Goal: Task Accomplishment & Management: Complete application form

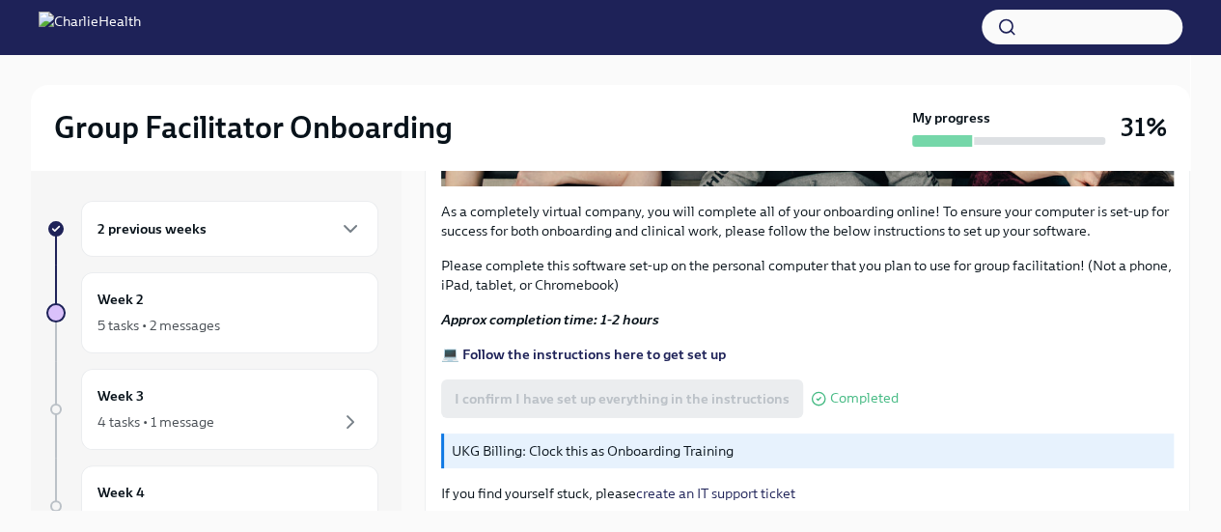
scroll to position [749, 0]
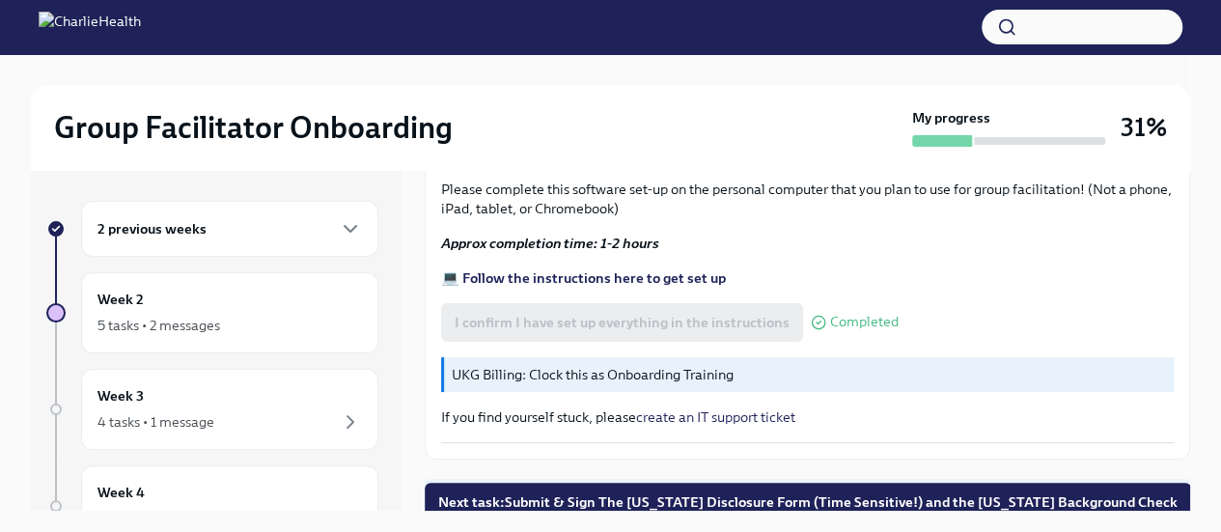
click at [589, 492] on span "Next task : Submit & Sign The Utah Disclosure Form (Time Sensitive!) and the Lo…" at bounding box center [808, 501] width 740 height 19
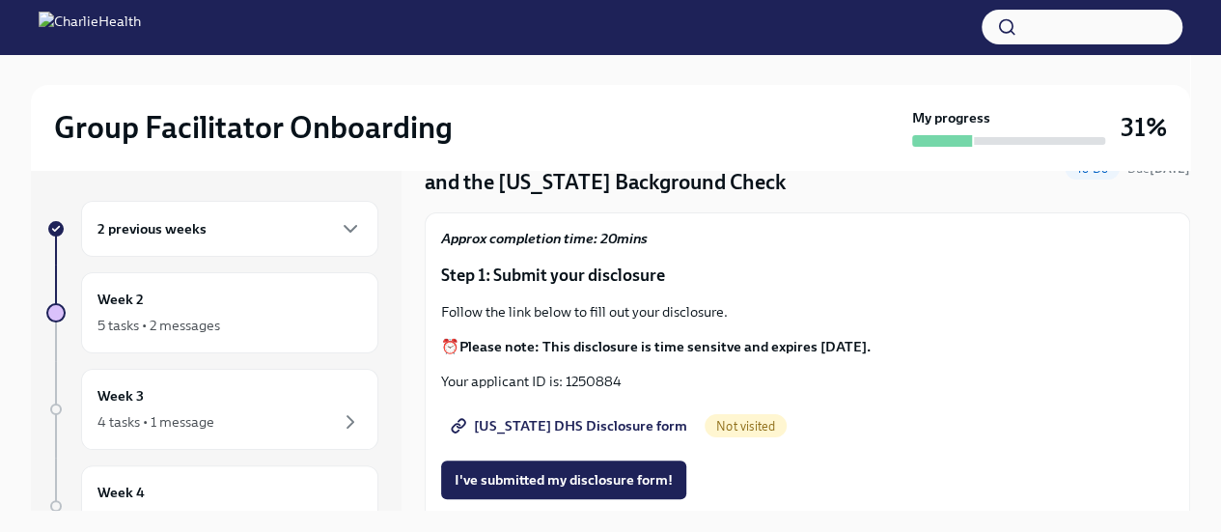
scroll to position [105, 0]
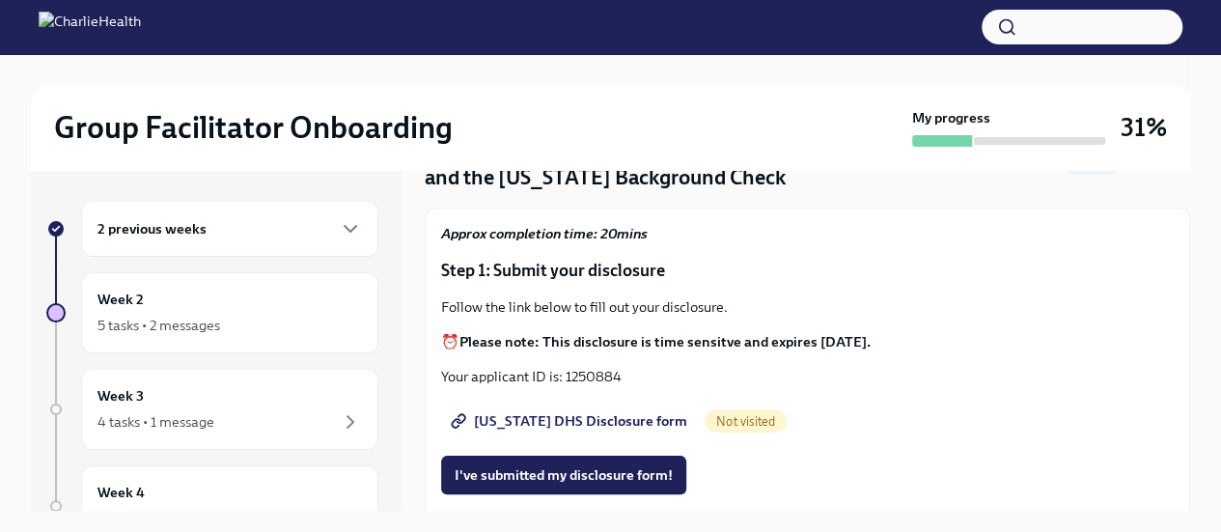
click at [599, 416] on span "[US_STATE] DHS Disclosure form" at bounding box center [571, 420] width 233 height 19
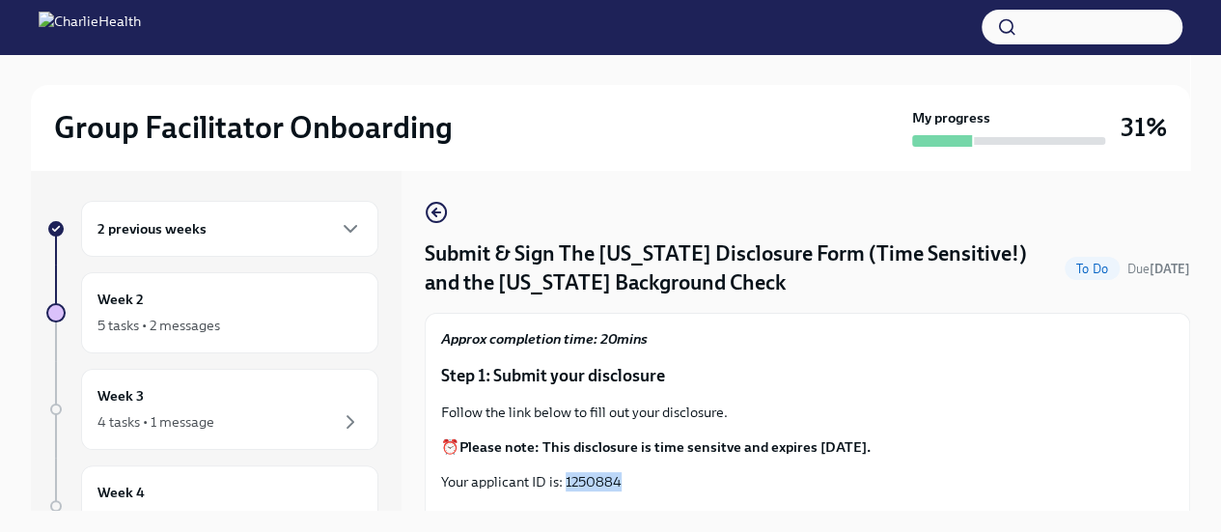
drag, startPoint x: 623, startPoint y: 480, endPoint x: 566, endPoint y: 473, distance: 57.4
click at [566, 473] on p "Your applicant ID is: 1250884" at bounding box center [807, 481] width 733 height 19
copy p "1250884"
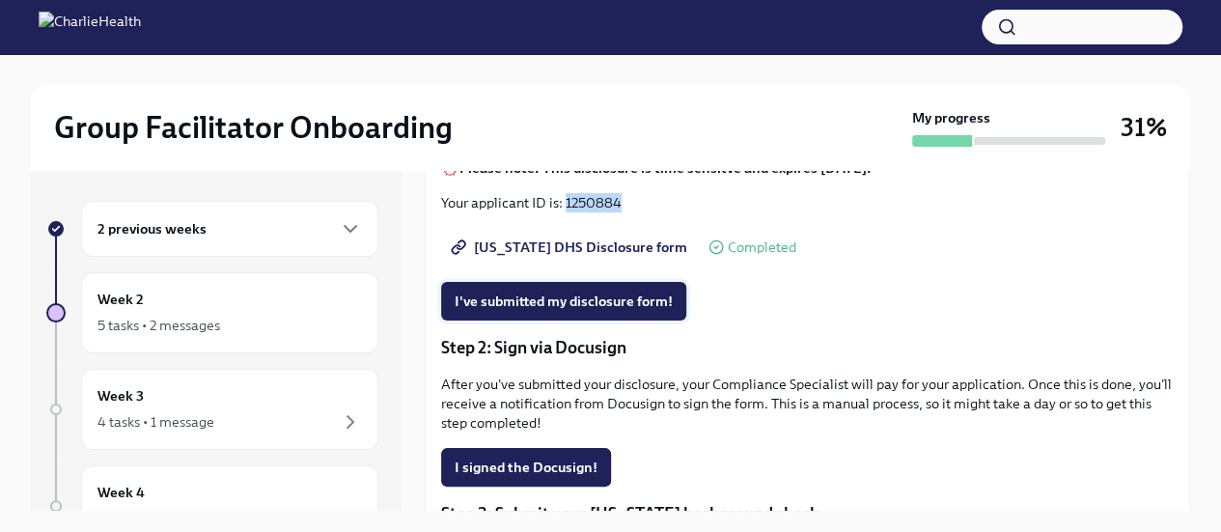
click at [603, 319] on button "I've submitted my disclosure form!" at bounding box center [563, 301] width 245 height 39
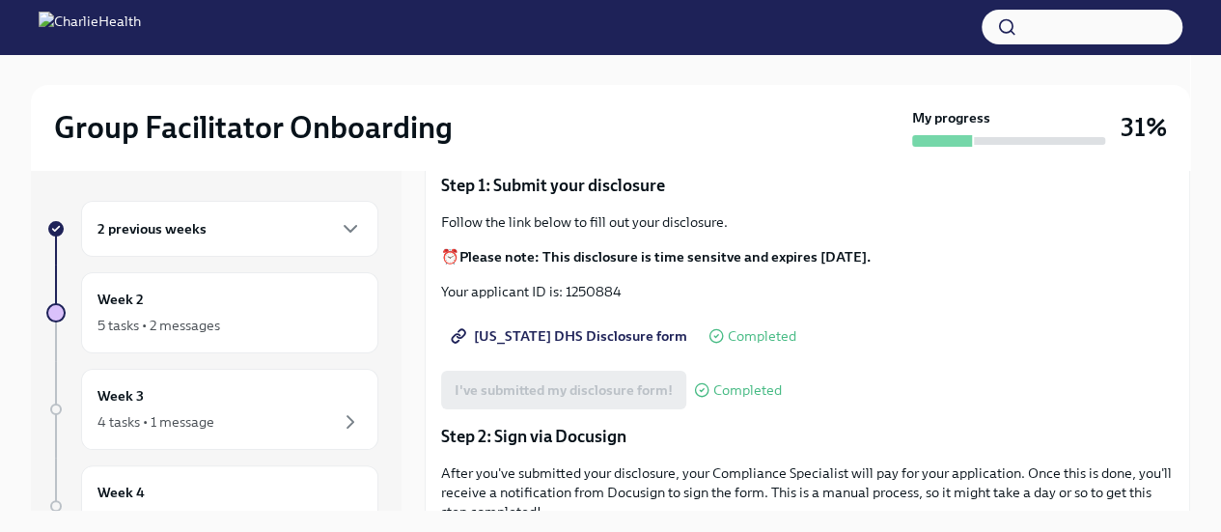
scroll to position [196, 0]
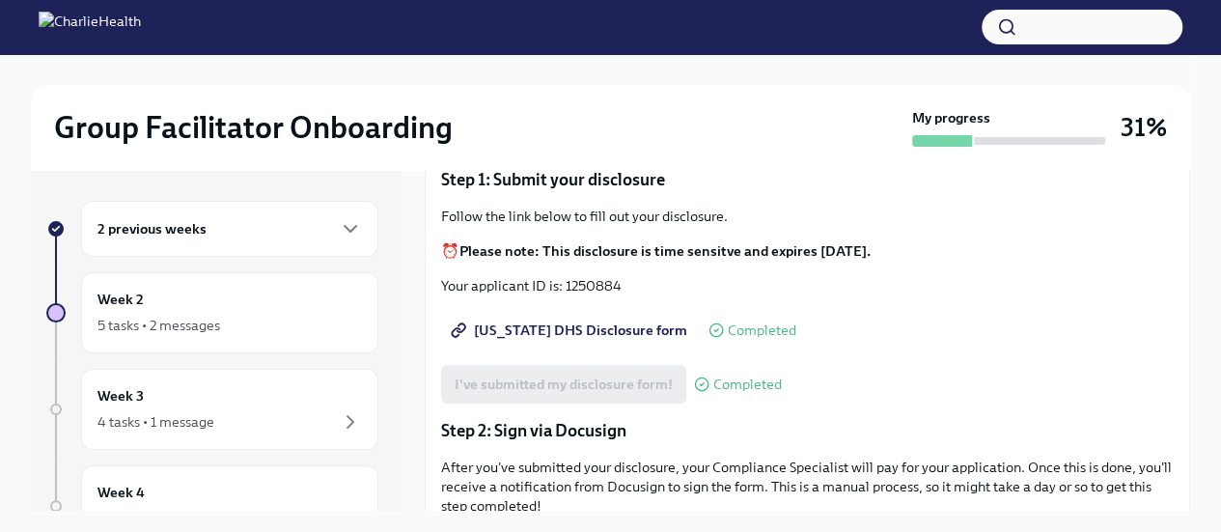
click at [548, 331] on span "[US_STATE] DHS Disclosure form" at bounding box center [571, 330] width 233 height 19
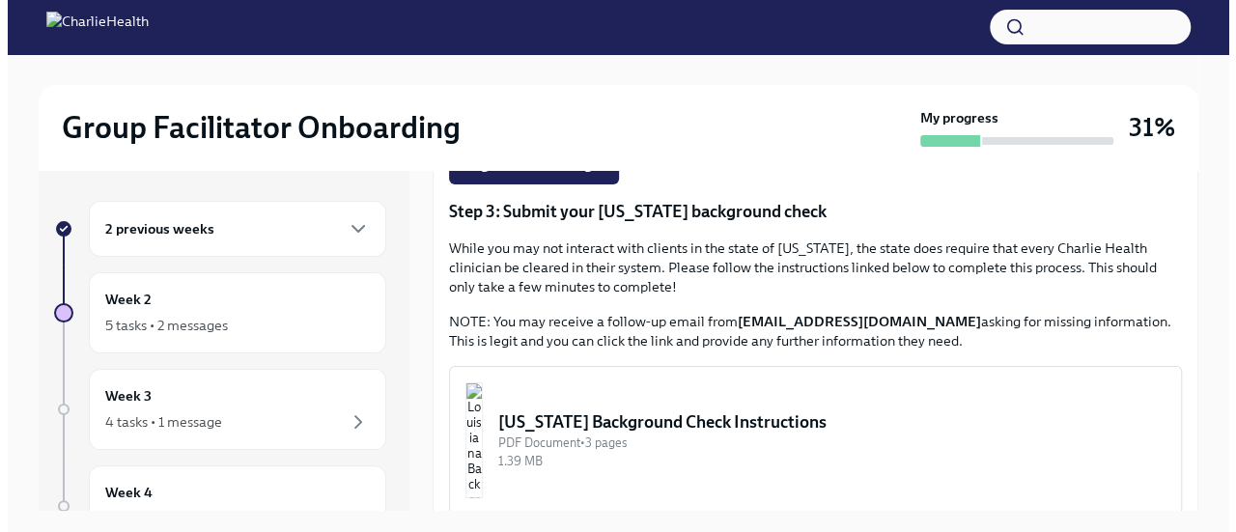
scroll to position [782, 0]
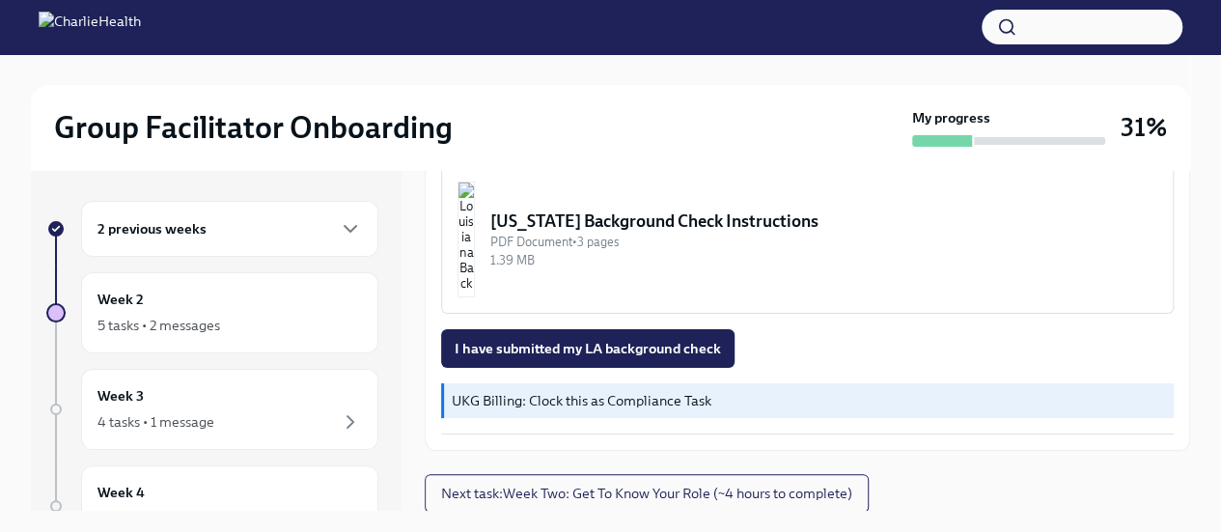
click at [475, 227] on img "button" at bounding box center [466, 240] width 17 height 116
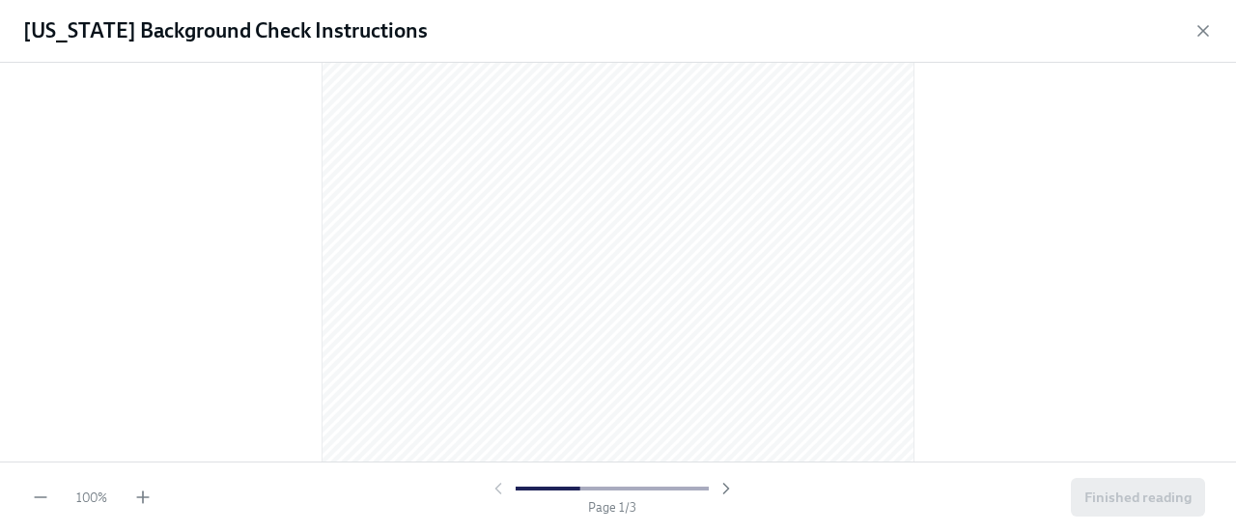
scroll to position [311, 0]
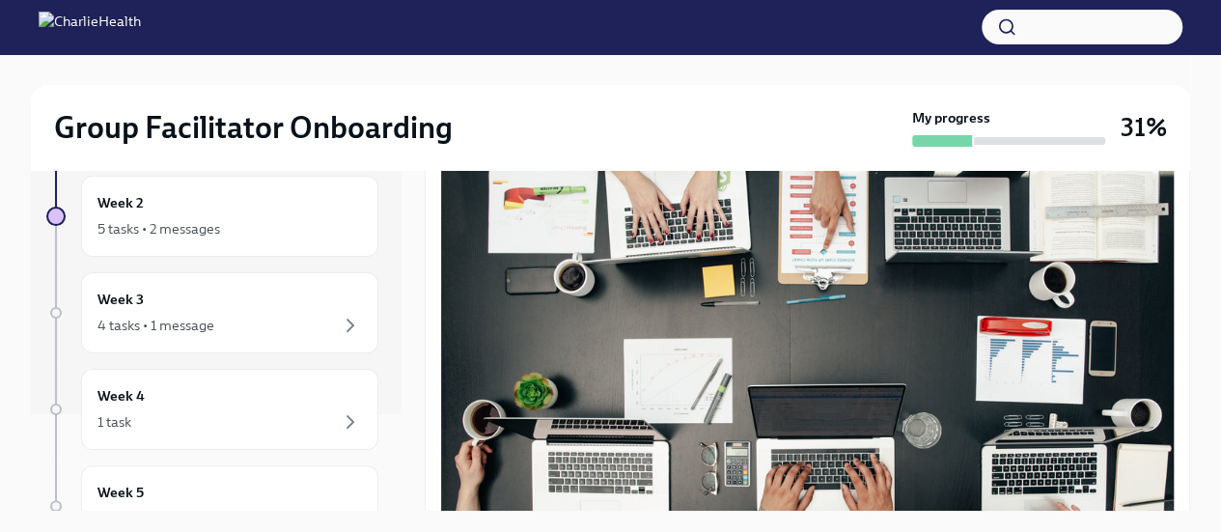
scroll to position [241, 0]
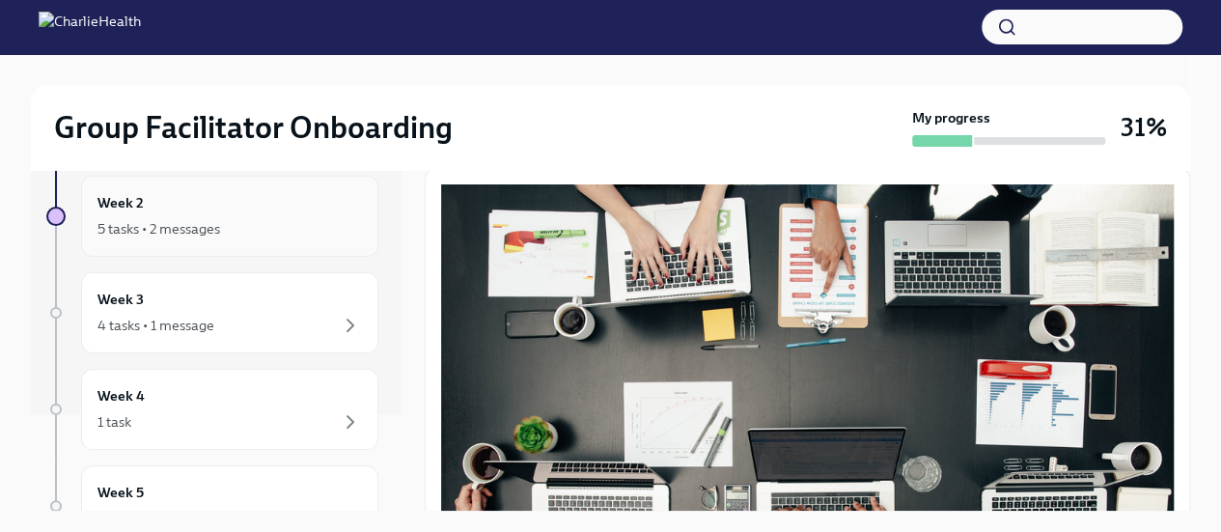
click at [291, 247] on div "Week 2 5 tasks • 2 messages" at bounding box center [229, 216] width 297 height 81
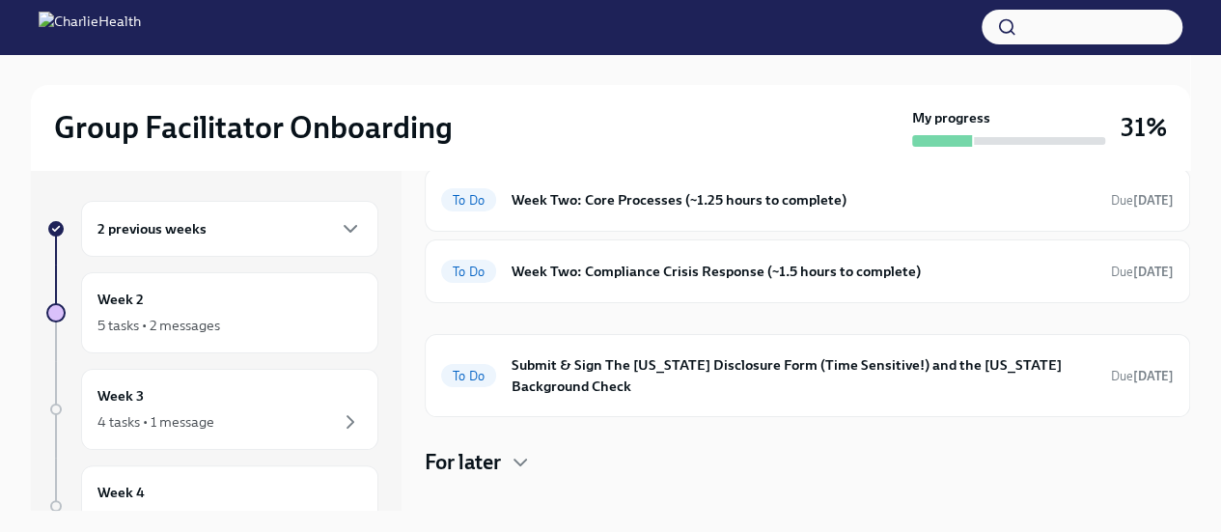
scroll to position [302, 0]
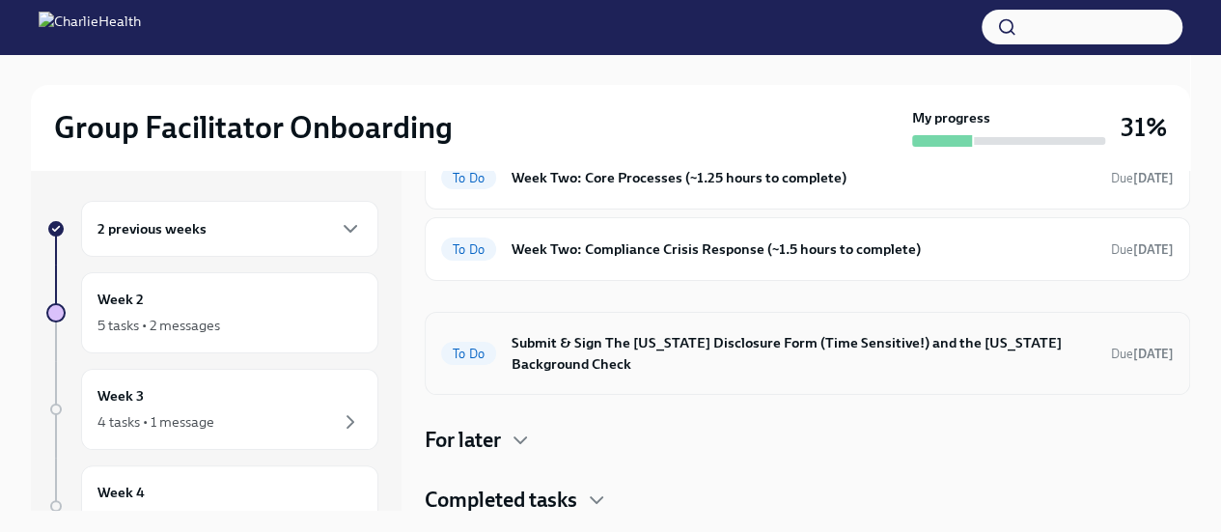
click at [791, 354] on h6 "Submit & Sign The [US_STATE] Disclosure Form (Time Sensitive!) and the [US_STAT…" at bounding box center [804, 353] width 584 height 42
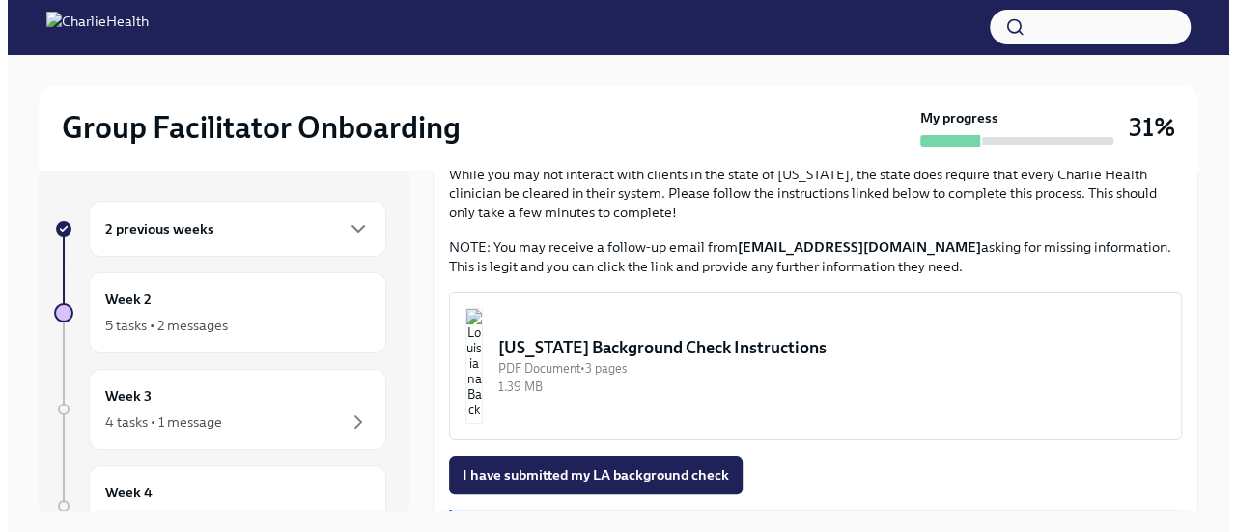
scroll to position [655, 0]
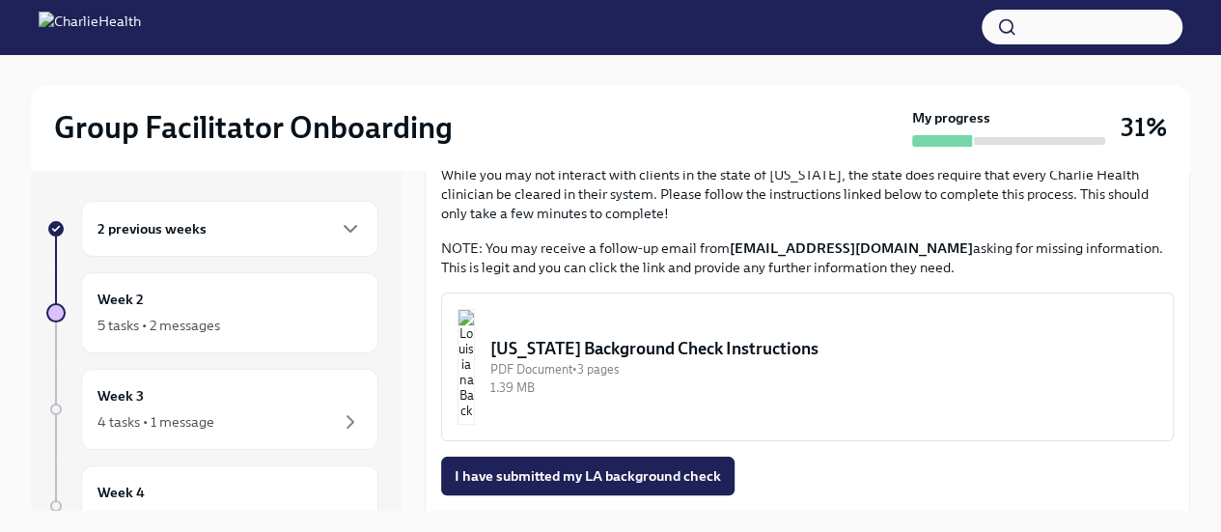
click at [475, 383] on img "button" at bounding box center [466, 367] width 17 height 116
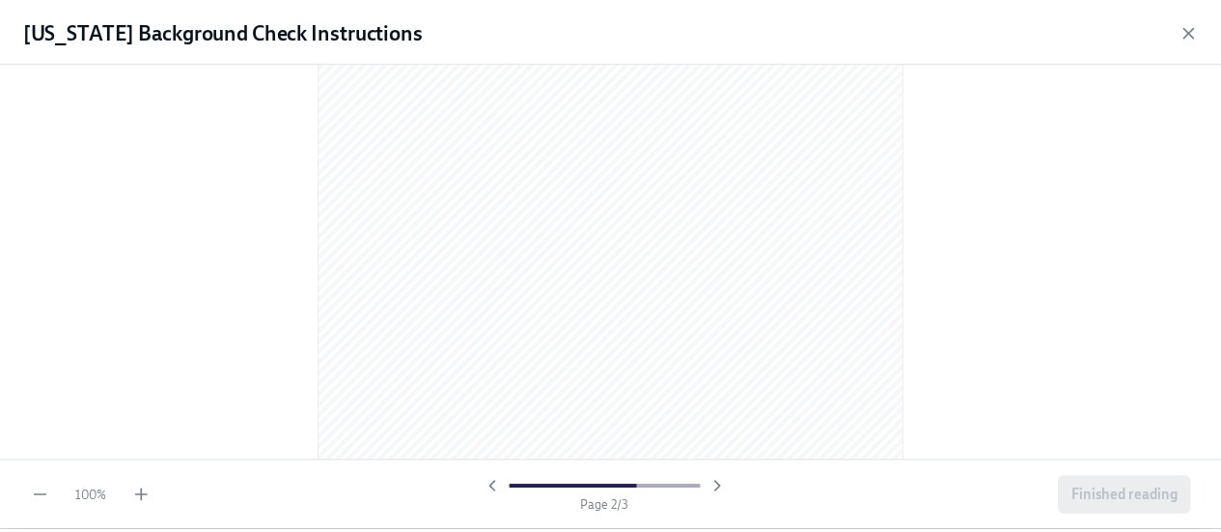
scroll to position [1961, 0]
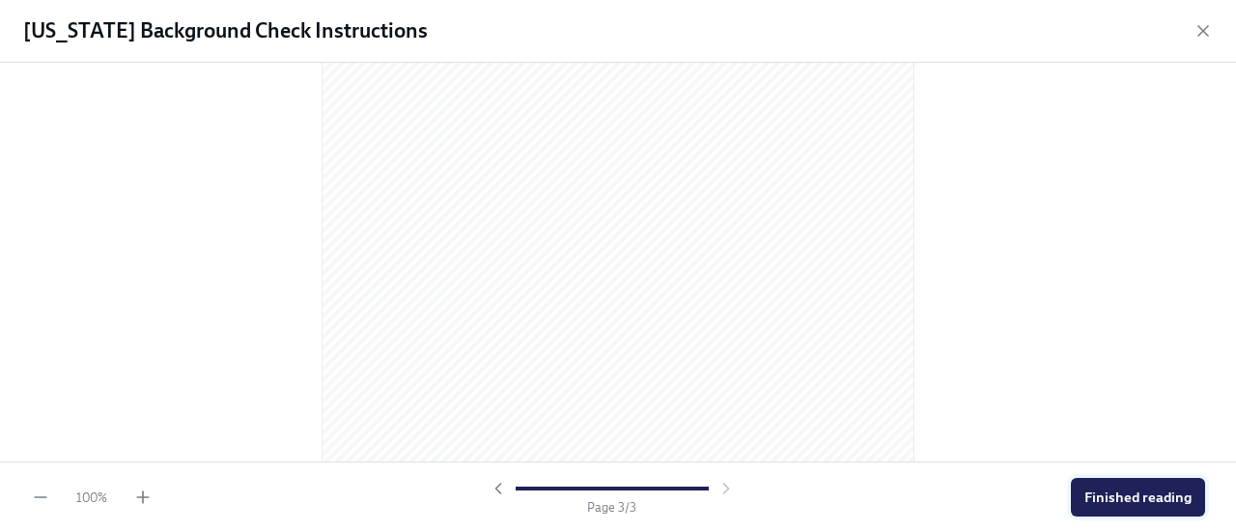
click at [1124, 504] on span "Finished reading" at bounding box center [1137, 497] width 107 height 19
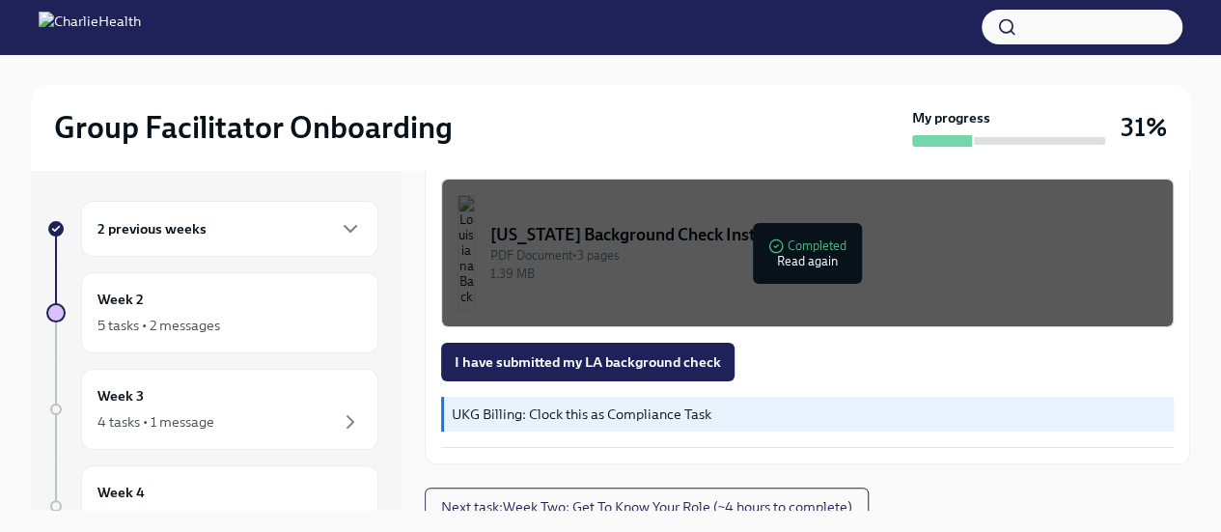
scroll to position [782, 0]
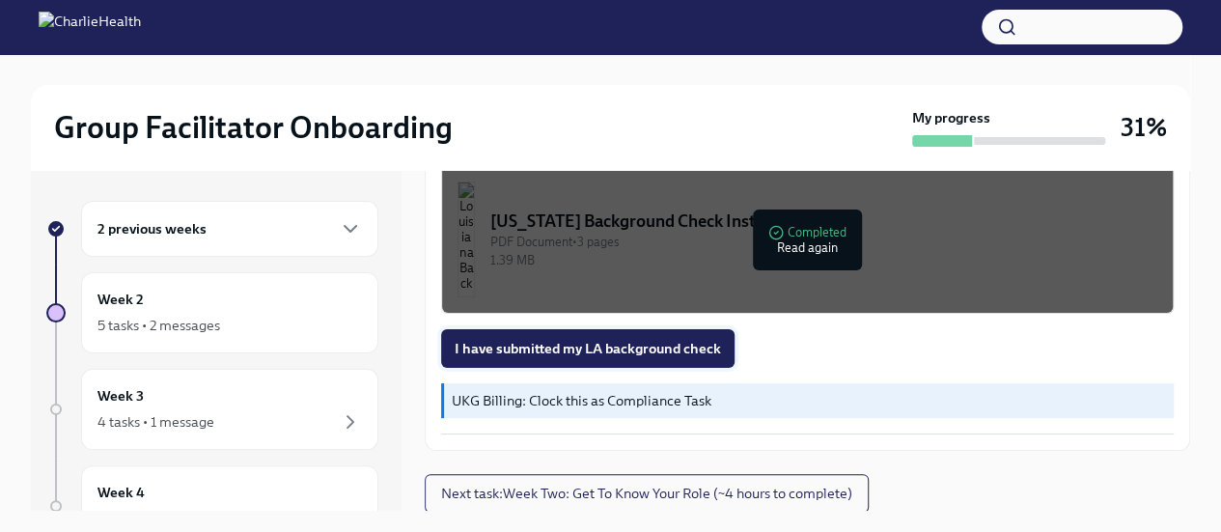
click at [647, 356] on span "I have submitted my LA background check" at bounding box center [588, 348] width 266 height 19
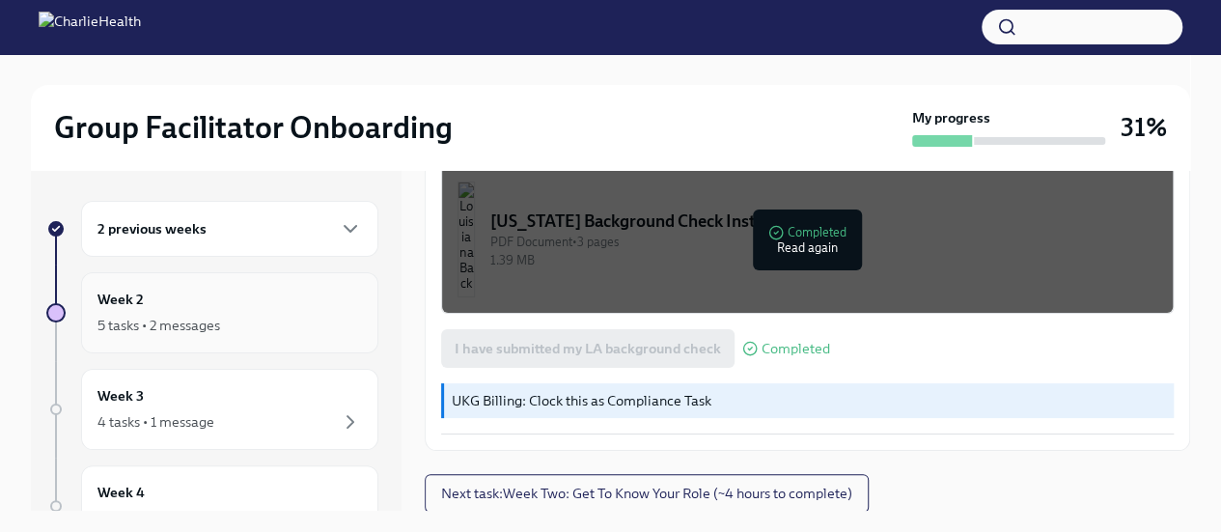
click at [209, 305] on div "Week 2 5 tasks • 2 messages" at bounding box center [230, 313] width 265 height 48
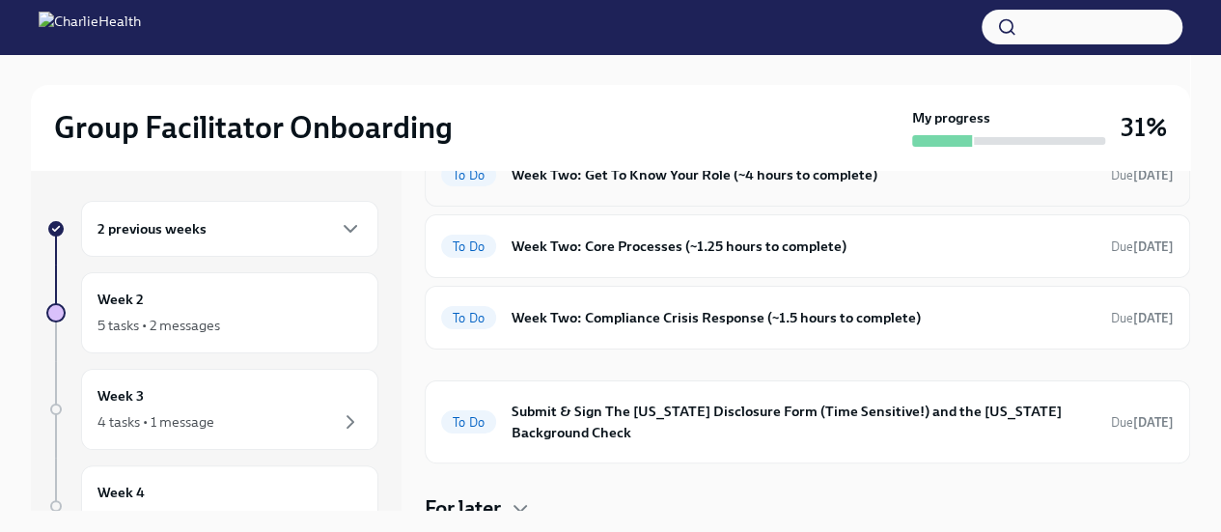
scroll to position [233, 0]
click at [655, 202] on div "To Do Week Two: Get To Know Your Role (~4 hours to complete) Due [DATE]" at bounding box center [808, 176] width 766 height 64
click at [665, 189] on div "To Do Week Two: Get To Know Your Role (~4 hours to complete) Due [DATE]" at bounding box center [807, 175] width 733 height 31
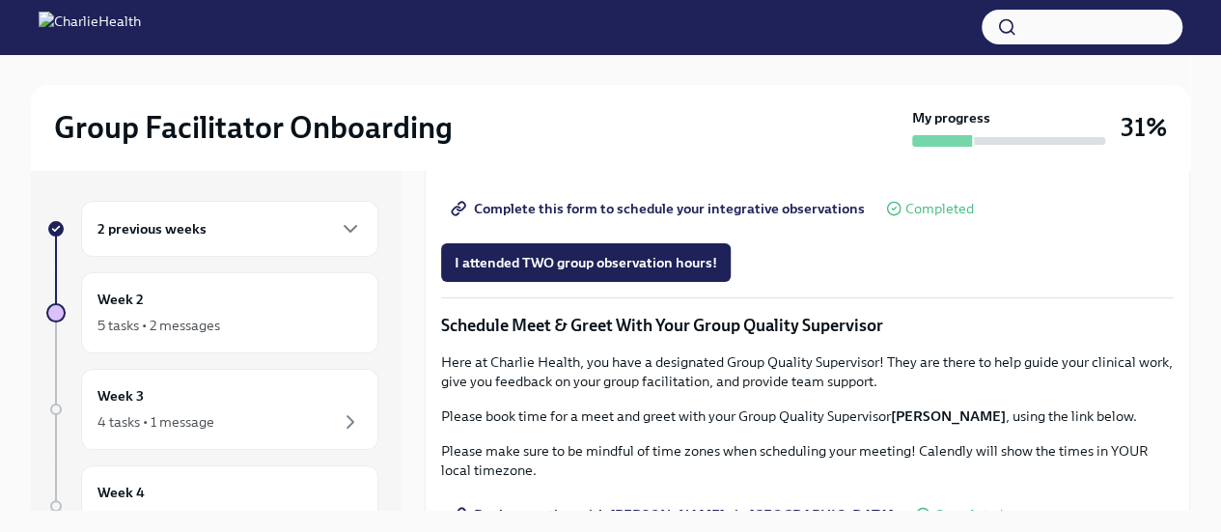
scroll to position [1049, 0]
